Goal: Find specific page/section: Find specific page/section

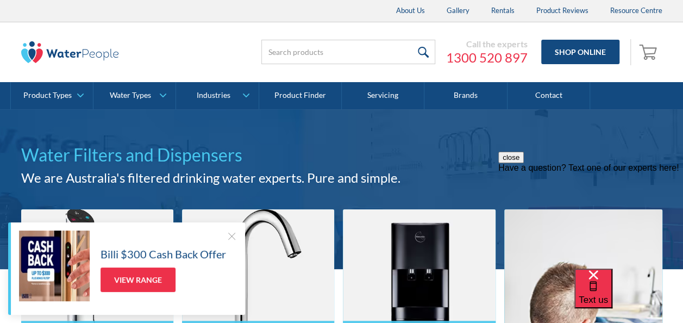
click at [230, 235] on div at bounding box center [231, 235] width 11 height 11
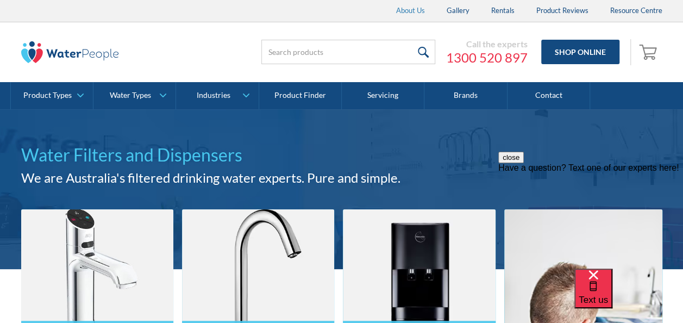
click at [410, 11] on link "About Us" at bounding box center [410, 11] width 51 height 22
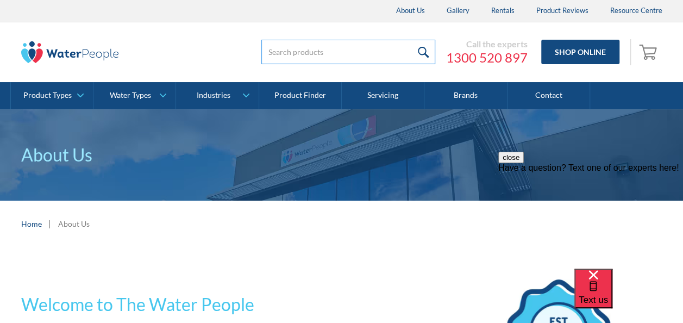
click at [287, 54] on input "search" at bounding box center [348, 52] width 174 height 24
type input "AB912WF"
click at [426, 48] on input "submit" at bounding box center [423, 52] width 23 height 24
